Goal: Task Accomplishment & Management: Use online tool/utility

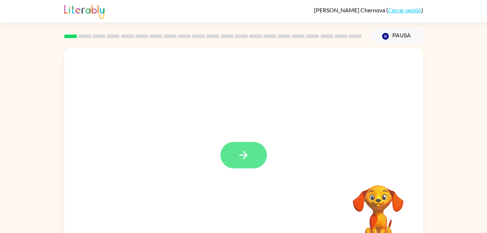
click at [258, 157] on button "button" at bounding box center [243, 155] width 46 height 26
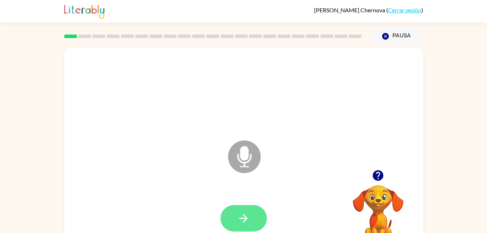
click at [240, 217] on icon "button" at bounding box center [243, 218] width 13 height 13
click at [241, 220] on icon "button" at bounding box center [243, 218] width 13 height 13
click at [243, 220] on icon "button" at bounding box center [243, 218] width 13 height 13
click at [249, 223] on icon "button" at bounding box center [243, 218] width 13 height 13
click at [250, 217] on button "button" at bounding box center [243, 218] width 46 height 26
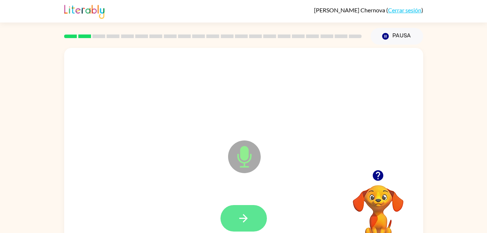
click at [245, 222] on icon "button" at bounding box center [243, 218] width 13 height 13
click at [246, 218] on icon "button" at bounding box center [243, 218] width 8 height 8
click at [250, 215] on button "button" at bounding box center [243, 218] width 46 height 26
click at [249, 212] on icon "button" at bounding box center [243, 218] width 13 height 13
click at [252, 221] on button "button" at bounding box center [243, 218] width 46 height 26
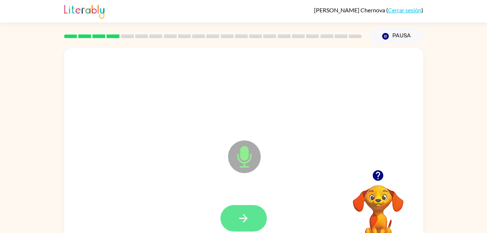
click at [245, 223] on icon "button" at bounding box center [243, 218] width 13 height 13
click at [253, 223] on button "button" at bounding box center [243, 218] width 46 height 26
click at [253, 225] on button "button" at bounding box center [243, 218] width 46 height 26
click at [246, 218] on icon "button" at bounding box center [243, 218] width 8 height 8
click at [235, 220] on button "button" at bounding box center [243, 218] width 46 height 26
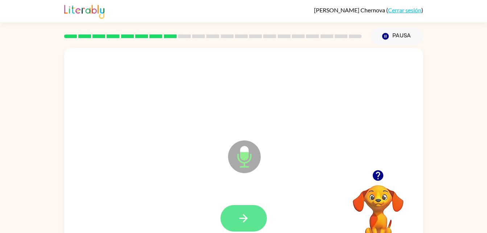
click at [246, 214] on icon "button" at bounding box center [243, 218] width 13 height 13
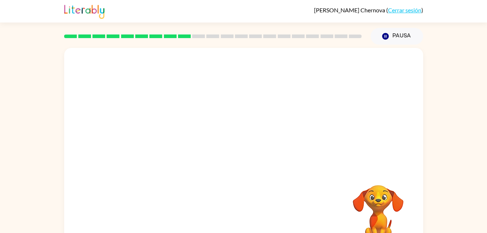
scroll to position [22, 0]
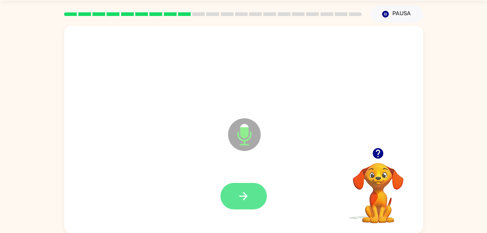
click at [252, 201] on button "button" at bounding box center [243, 196] width 46 height 26
click at [238, 188] on button "button" at bounding box center [243, 196] width 46 height 26
click at [242, 191] on icon "button" at bounding box center [243, 196] width 13 height 13
click at [241, 194] on icon "button" at bounding box center [243, 196] width 13 height 13
click at [245, 198] on icon "button" at bounding box center [243, 196] width 8 height 8
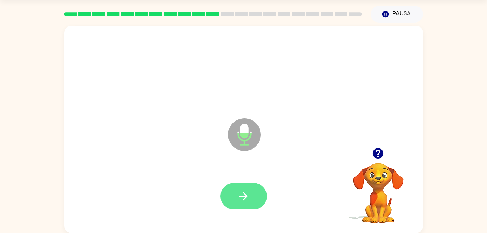
click at [237, 200] on icon "button" at bounding box center [243, 196] width 13 height 13
click at [249, 196] on icon "button" at bounding box center [243, 196] width 13 height 13
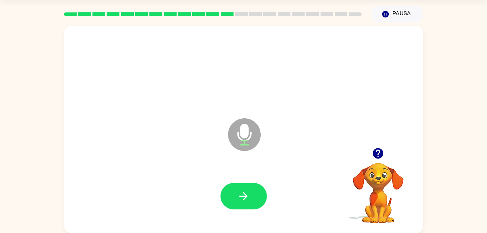
scroll to position [0, 0]
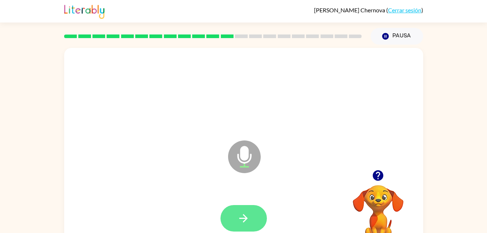
click at [248, 214] on icon "button" at bounding box center [243, 218] width 13 height 13
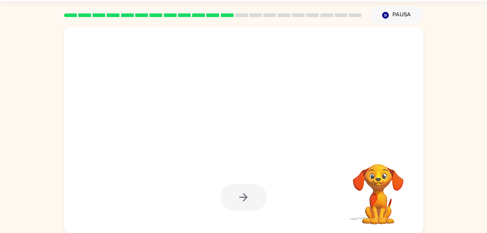
scroll to position [18, 0]
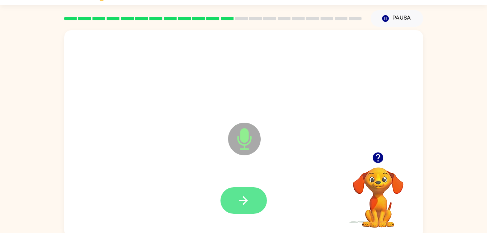
click at [251, 206] on button "button" at bounding box center [243, 200] width 46 height 26
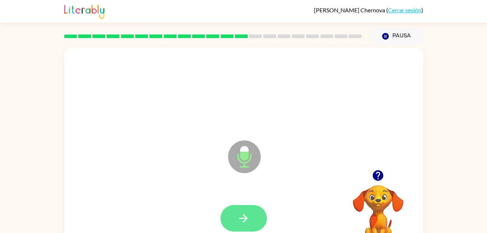
click at [240, 216] on icon "button" at bounding box center [243, 218] width 13 height 13
click at [254, 213] on button "button" at bounding box center [243, 218] width 46 height 26
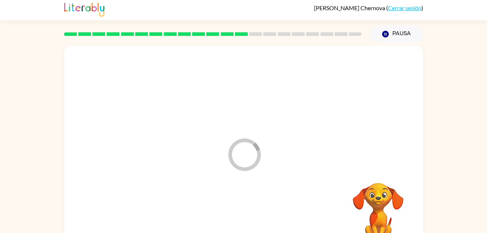
scroll to position [22, 0]
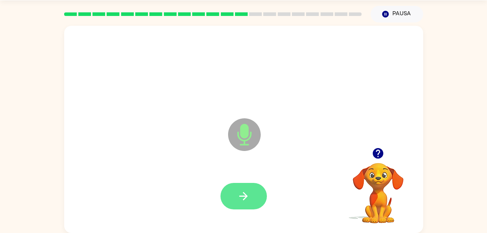
click at [248, 202] on icon "button" at bounding box center [243, 196] width 13 height 13
click at [244, 205] on button "button" at bounding box center [243, 196] width 46 height 26
click at [240, 202] on button "button" at bounding box center [243, 196] width 46 height 26
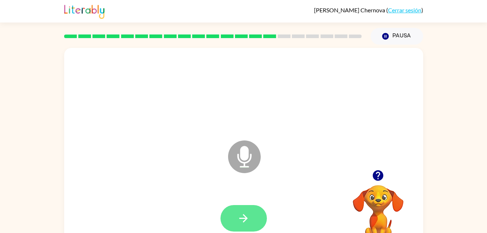
click at [250, 219] on button "button" at bounding box center [243, 218] width 46 height 26
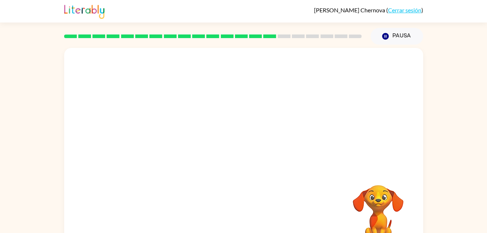
scroll to position [22, 0]
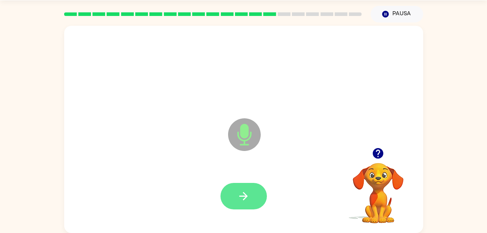
click at [257, 196] on button "button" at bounding box center [243, 196] width 46 height 26
click at [247, 183] on button "button" at bounding box center [243, 196] width 46 height 26
click at [253, 196] on button "button" at bounding box center [243, 196] width 46 height 26
click at [243, 203] on button "button" at bounding box center [243, 196] width 46 height 26
click at [254, 206] on button "button" at bounding box center [243, 196] width 46 height 26
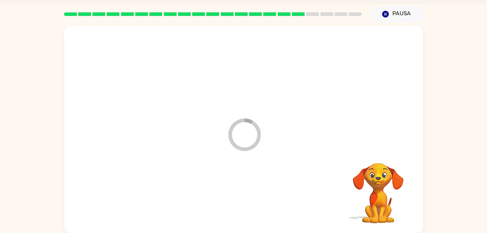
click at [246, 131] on icon "Loader Your response is being sent to our graders" at bounding box center [244, 134] width 43 height 43
click at [292, 142] on div "Loader Your response is being sent to our graders" at bounding box center [243, 129] width 359 height 207
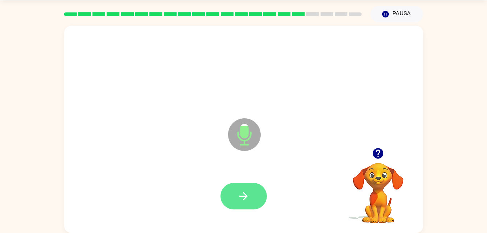
click at [241, 183] on button "button" at bounding box center [243, 196] width 46 height 26
click at [242, 185] on button "button" at bounding box center [243, 196] width 46 height 26
click at [255, 193] on button "button" at bounding box center [243, 196] width 46 height 26
click at [258, 192] on button "button" at bounding box center [243, 196] width 46 height 26
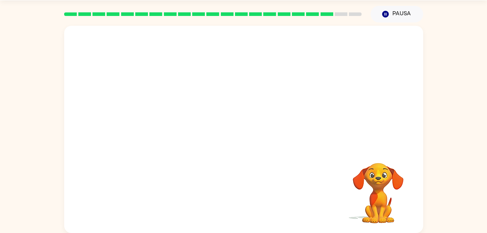
click at [416, 92] on div at bounding box center [243, 129] width 359 height 207
click at [356, 108] on div at bounding box center [226, 116] width 310 height 26
click at [377, 201] on video "Tu navegador debe admitir la reproducción de archivos .mp4 para usar Literably.…" at bounding box center [378, 187] width 72 height 72
click at [368, 179] on video "Tu navegador debe admitir la reproducción de archivos .mp4 para usar Literably.…" at bounding box center [378, 187] width 72 height 72
click at [370, 195] on video "Tu navegador debe admitir la reproducción de archivos .mp4 para usar Literably.…" at bounding box center [378, 187] width 72 height 72
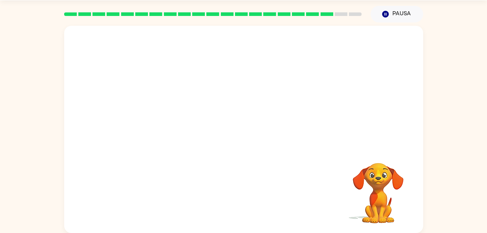
click at [415, 137] on div at bounding box center [243, 129] width 359 height 207
click at [384, 12] on icon "button" at bounding box center [385, 14] width 7 height 7
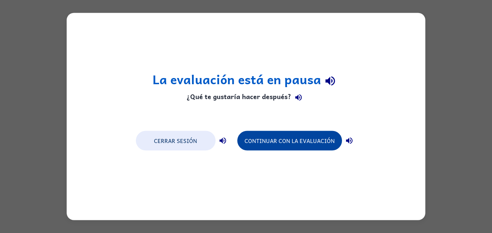
click at [313, 143] on button "Continuar con la evaluación" at bounding box center [289, 141] width 105 height 20
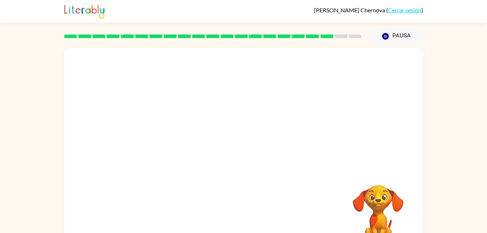
scroll to position [22, 0]
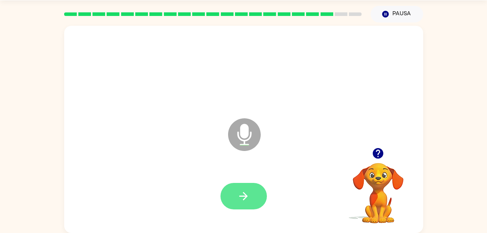
click at [244, 209] on button "button" at bounding box center [243, 196] width 46 height 26
click at [240, 190] on icon "button" at bounding box center [243, 196] width 13 height 13
click at [244, 197] on icon "button" at bounding box center [243, 196] width 13 height 13
click at [258, 208] on button "button" at bounding box center [243, 196] width 46 height 26
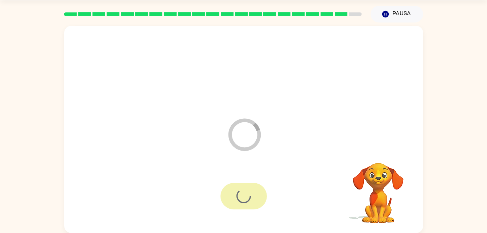
scroll to position [9, 0]
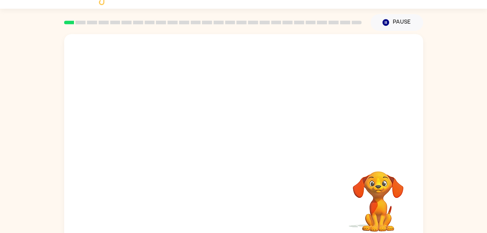
scroll to position [22, 0]
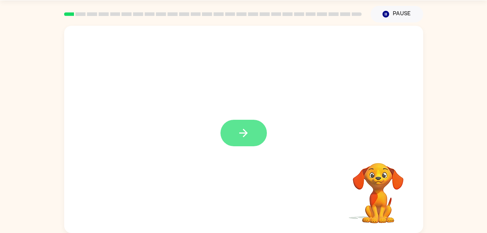
click at [233, 136] on button "button" at bounding box center [243, 133] width 46 height 26
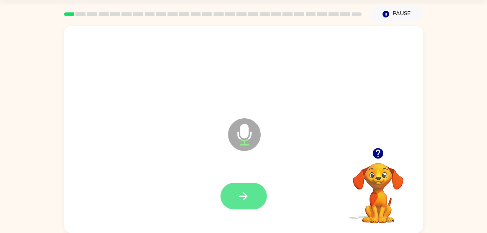
click at [241, 195] on icon "button" at bounding box center [243, 196] width 13 height 13
click at [250, 206] on button "button" at bounding box center [243, 196] width 46 height 26
click at [248, 203] on button "button" at bounding box center [243, 196] width 46 height 26
click at [252, 190] on button "button" at bounding box center [243, 196] width 46 height 26
click at [251, 205] on button "button" at bounding box center [243, 196] width 46 height 26
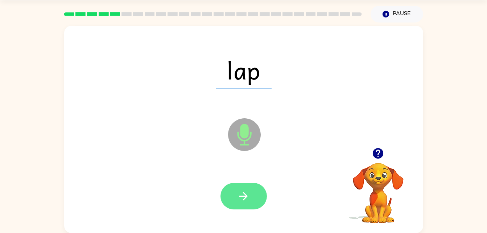
click at [250, 205] on button "button" at bounding box center [243, 196] width 46 height 26
click at [250, 196] on button "button" at bounding box center [243, 196] width 46 height 26
click at [247, 190] on icon "button" at bounding box center [243, 196] width 13 height 13
click at [253, 191] on button "button" at bounding box center [243, 196] width 46 height 26
click at [244, 194] on icon "button" at bounding box center [243, 196] width 13 height 13
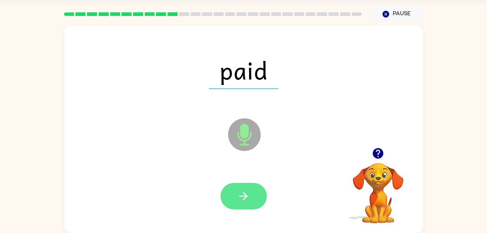
click at [250, 206] on button "button" at bounding box center [243, 196] width 46 height 26
click at [250, 195] on button "button" at bounding box center [243, 196] width 46 height 26
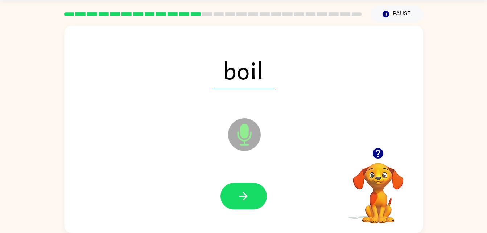
scroll to position [0, 0]
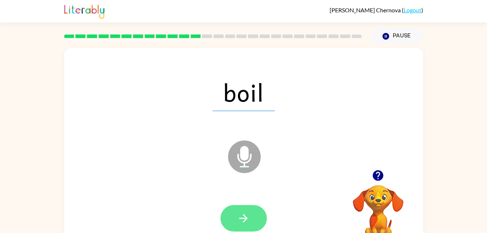
click at [244, 230] on button "button" at bounding box center [243, 218] width 46 height 26
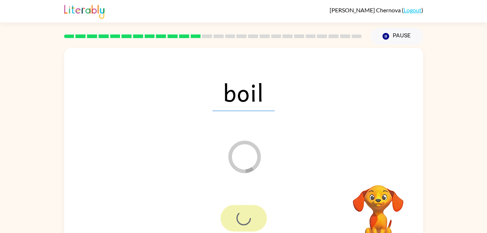
scroll to position [22, 0]
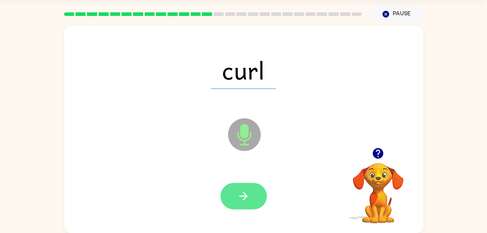
click at [245, 204] on button "button" at bounding box center [243, 196] width 46 height 26
click at [251, 205] on button "button" at bounding box center [243, 196] width 46 height 26
click at [253, 194] on button "button" at bounding box center [243, 196] width 46 height 26
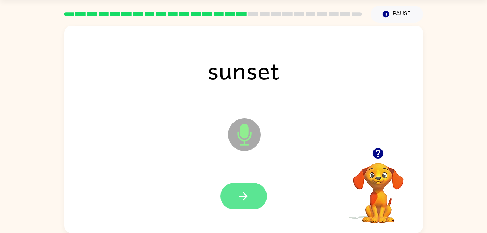
click at [244, 187] on button "button" at bounding box center [243, 196] width 46 height 26
click at [257, 183] on button "button" at bounding box center [243, 196] width 46 height 26
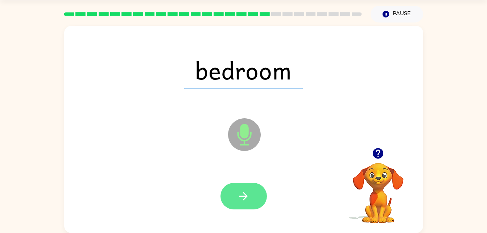
click at [256, 194] on button "button" at bounding box center [243, 196] width 46 height 26
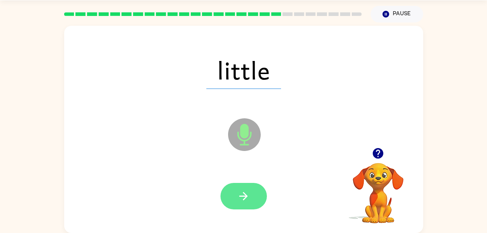
click at [251, 204] on button "button" at bounding box center [243, 196] width 46 height 26
click at [248, 198] on icon "button" at bounding box center [243, 196] width 13 height 13
click at [246, 199] on icon "button" at bounding box center [243, 196] width 13 height 13
click at [245, 204] on button "button" at bounding box center [243, 196] width 46 height 26
click at [248, 194] on icon "button" at bounding box center [243, 196] width 13 height 13
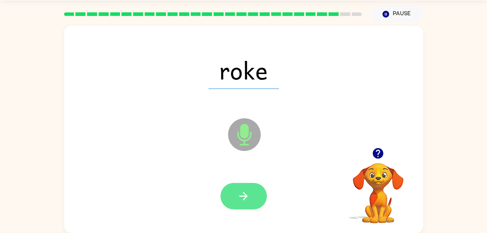
click at [254, 202] on button "button" at bounding box center [243, 196] width 46 height 26
click at [261, 205] on button "button" at bounding box center [243, 196] width 46 height 26
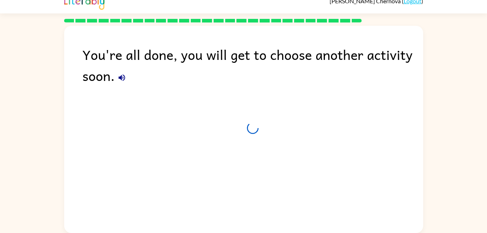
scroll to position [9, 0]
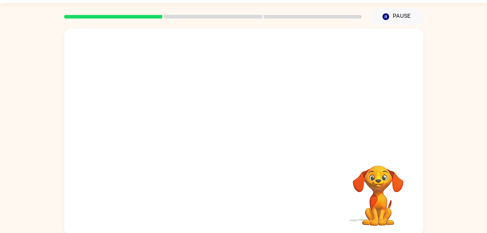
scroll to position [22, 0]
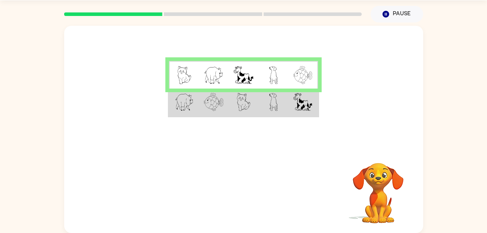
click at [186, 12] on div at bounding box center [213, 13] width 306 height 25
click at [213, 13] on rect at bounding box center [213, 14] width 98 height 4
click at [238, 103] on img at bounding box center [244, 102] width 14 height 18
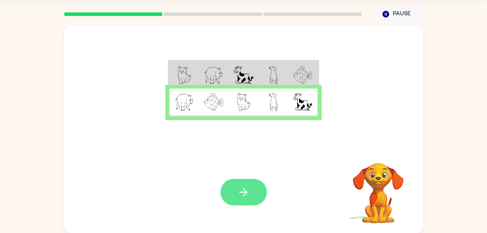
click at [247, 184] on button "button" at bounding box center [243, 192] width 46 height 26
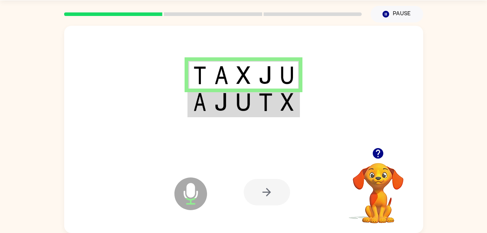
click at [236, 107] on td at bounding box center [243, 102] width 22 height 28
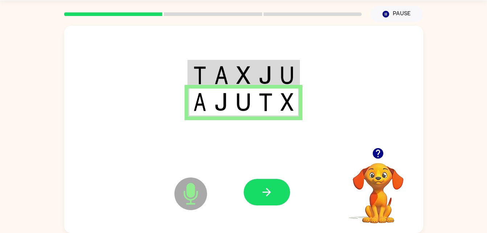
scroll to position [0, 0]
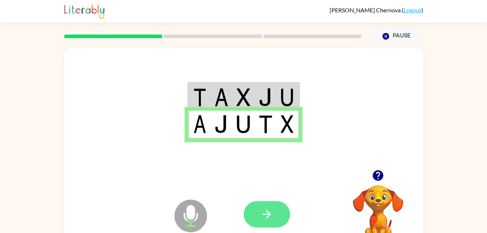
click at [270, 212] on icon "button" at bounding box center [266, 214] width 13 height 13
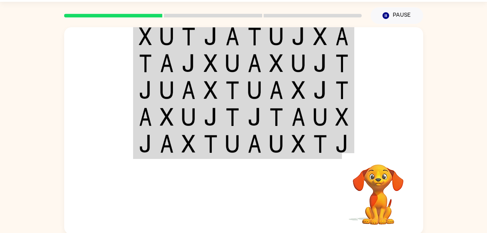
scroll to position [22, 0]
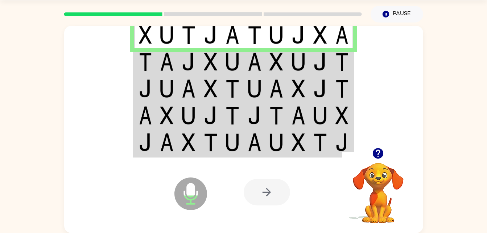
click at [238, 67] on img at bounding box center [232, 62] width 14 height 18
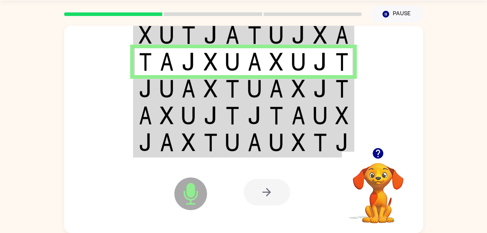
click at [280, 92] on img at bounding box center [276, 88] width 14 height 18
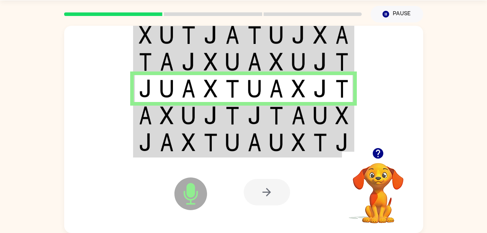
click at [257, 122] on img at bounding box center [255, 115] width 14 height 18
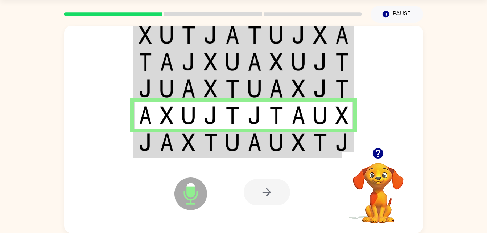
click at [291, 141] on img at bounding box center [298, 142] width 14 height 18
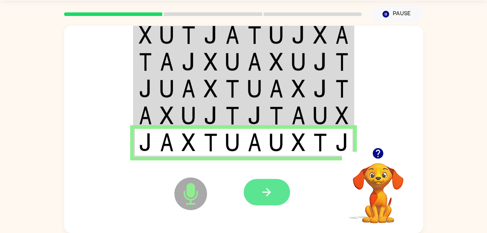
click at [271, 192] on icon "button" at bounding box center [266, 192] width 13 height 13
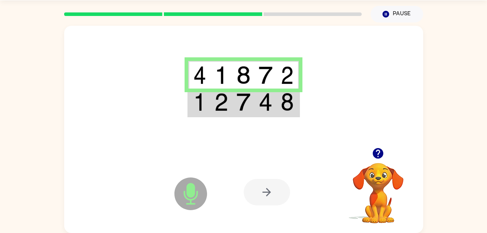
click at [251, 108] on td at bounding box center [243, 102] width 22 height 28
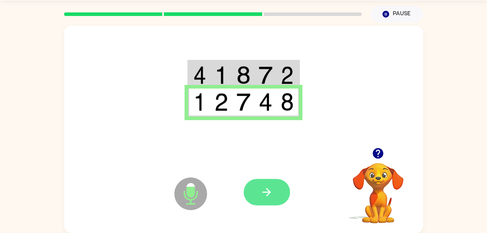
click at [278, 188] on button "button" at bounding box center [267, 192] width 46 height 26
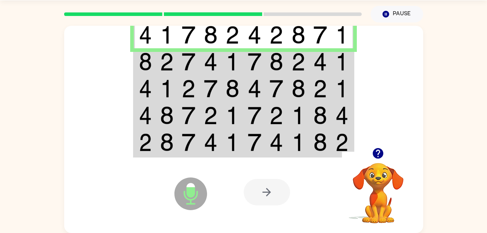
click at [244, 62] on td at bounding box center [255, 61] width 22 height 27
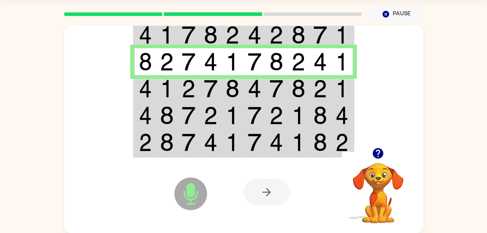
click at [192, 94] on img at bounding box center [189, 88] width 14 height 18
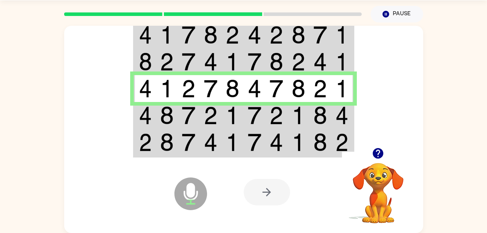
click at [198, 112] on td at bounding box center [189, 115] width 22 height 27
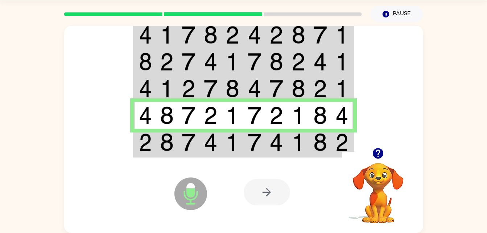
click at [255, 152] on div at bounding box center [297, 192] width 107 height 82
click at [249, 143] on img at bounding box center [255, 142] width 14 height 18
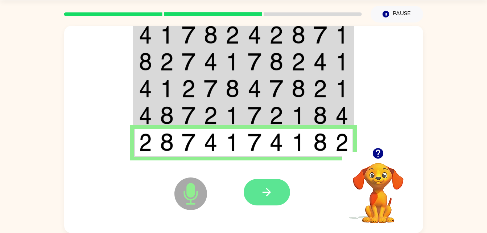
click at [257, 198] on button "button" at bounding box center [267, 192] width 46 height 26
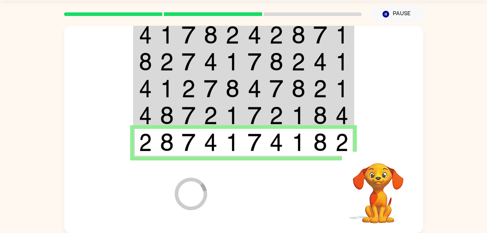
scroll to position [9, 0]
